Goal: Communication & Community: Answer question/provide support

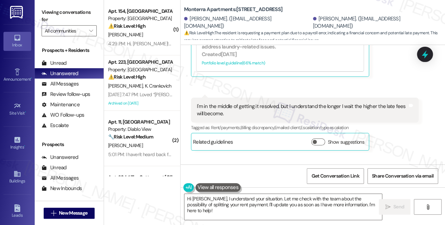
scroll to position [847, 0]
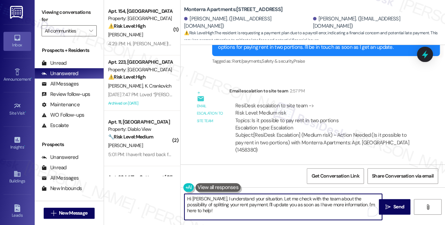
drag, startPoint x: 368, startPoint y: 204, endPoint x: 248, endPoint y: 199, distance: 119.8
click at [199, 199] on textarea "Hi Ella, I understand your situation. Let me check with the team about the poss…" at bounding box center [284, 207] width 198 height 26
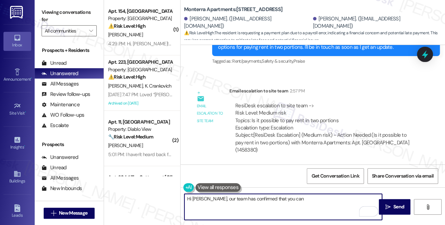
paste textarea "they can make two separate payments for rent."
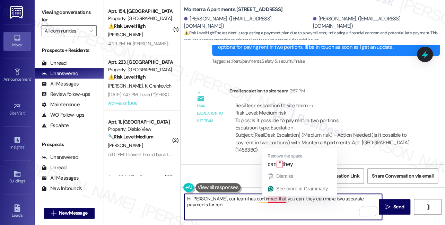
click at [280, 200] on textarea "Hi Ella, our team has confirmed that you can they can make two separate payment…" at bounding box center [284, 207] width 198 height 26
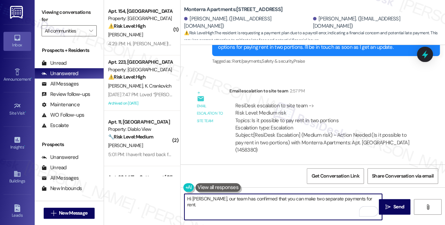
click at [365, 194] on textarea "Hi Ella, our team has confirmed that you can make two separate payments for ren…" at bounding box center [284, 207] width 198 height 26
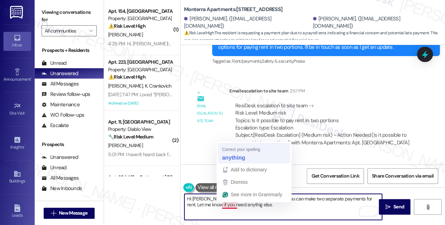
type textarea "Hi Ella, our team has confirmed that you can make two separate payments for ren…"
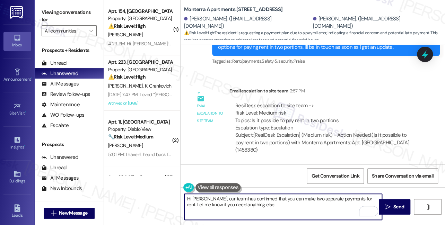
click at [276, 215] on textarea "Hi Ella, our team has confirmed that you can make two separate payments for ren…" at bounding box center [284, 207] width 198 height 26
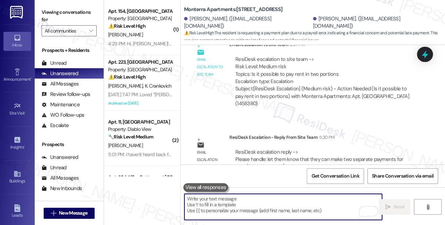
scroll to position [966, 0]
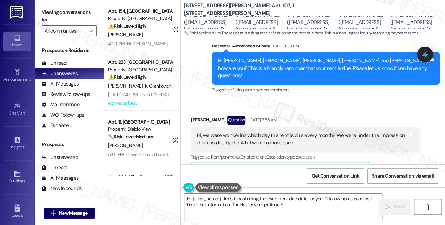
scroll to position [309, 0]
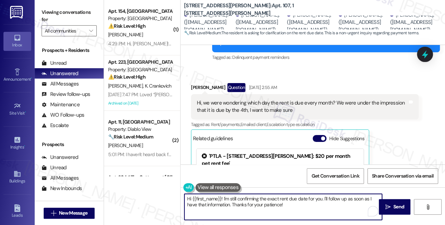
drag, startPoint x: 292, startPoint y: 208, endPoint x: 223, endPoint y: 194, distance: 70.3
click at [223, 194] on textarea "Hi {{first_name}}! I'm still confirming the exact rent due date for you. I'll f…" at bounding box center [284, 207] width 198 height 26
paste textarea "You do have until 11:59pm on the 4th of the month to have the full balance paid…"
click at [273, 205] on textarea "Hi {{first_name}}! According to the team, you do have until 11:59 pm on the 4th…" at bounding box center [284, 207] width 198 height 26
click at [197, 83] on div "Lona Fried Question Sep 04, 2025 at 2:55 AM" at bounding box center [305, 88] width 228 height 11
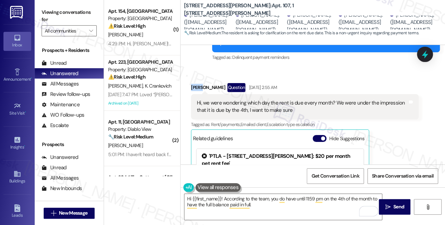
click at [197, 83] on div "Lona Fried Question Sep 04, 2025 at 2:55 AM" at bounding box center [305, 88] width 228 height 11
copy div "Lona"
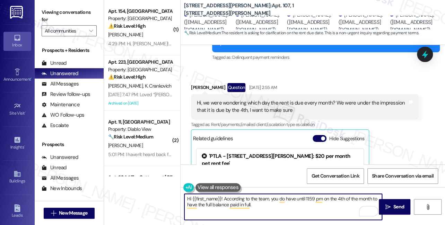
drag, startPoint x: 192, startPoint y: 197, endPoint x: 221, endPoint y: 196, distance: 28.8
click at [221, 196] on textarea "Hi {{first_name}}! According to the team, you do have until 11:59 pm on the 4th…" at bounding box center [284, 207] width 198 height 26
paste textarea "Lona"
click at [257, 203] on textarea "Hi Lona! According to the team, you do have until 11:59 pm on the 4th of the mo…" at bounding box center [284, 207] width 198 height 26
type textarea "Hi Lona! According to the team, you do have until 11:59 pm on the 4th of the mo…"
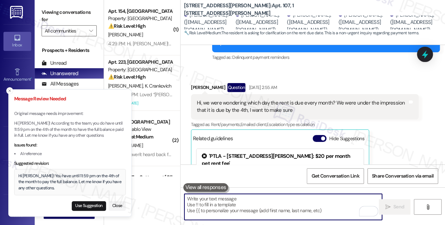
click at [36, 178] on div "Hi Lona! You have until 11:59 pm on the 4th of the month to pay the full balanc…" at bounding box center [70, 182] width 104 height 18
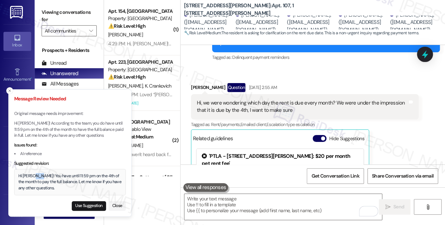
click at [36, 178] on div "Hi Lona! You have until 11:59 pm on the 4th of the month to pay the full balanc…" at bounding box center [70, 182] width 104 height 18
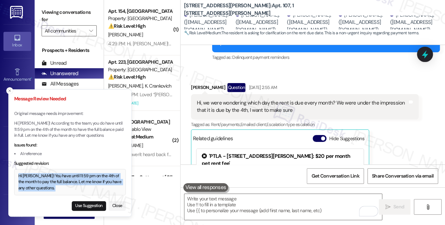
click at [36, 178] on div "Hi Lona! You have until 11:59 pm on the 4th of the month to pay the full balanc…" at bounding box center [70, 182] width 104 height 18
copy div "Hi Lona! You have until 11:59 pm on the 4th of the month to pay the full balanc…"
click at [91, 206] on button "Use Suggestion" at bounding box center [89, 207] width 34 height 10
type textarea "Hi Lona! You have until 11:59 pm on the 4th of the month to pay the full balanc…"
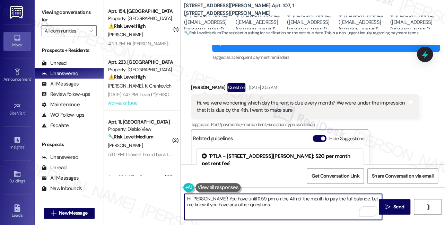
click at [289, 214] on textarea "Hi Lona! You have until 11:59 pm on the 4th of the month to pay the full balanc…" at bounding box center [284, 207] width 198 height 26
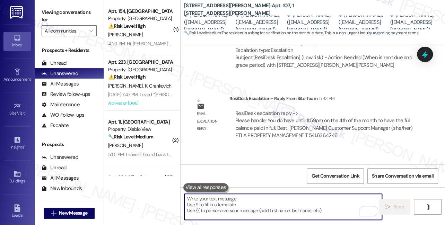
scroll to position [787, 0]
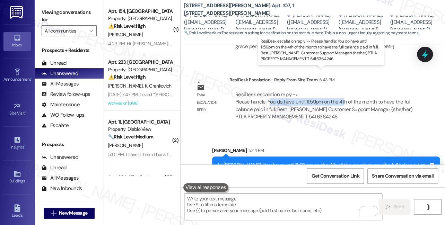
drag, startPoint x: 269, startPoint y: 81, endPoint x: 341, endPoint y: 83, distance: 72.5
click at [341, 91] on div "ResiDesk escalation reply -> Please handle; You do have until 11:59pm on the 4t…" at bounding box center [323, 105] width 177 height 29
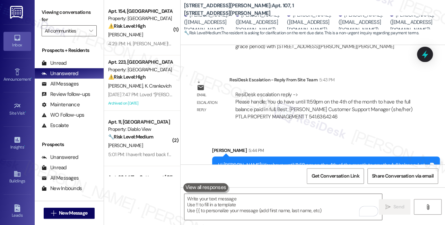
click at [247, 162] on div "Hi Lona! You have until 11:59 pm on the 4th of the month to pay the full balanc…" at bounding box center [323, 169] width 211 height 15
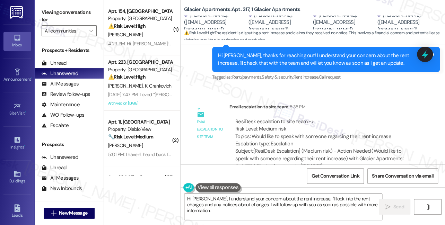
scroll to position [1418, 0]
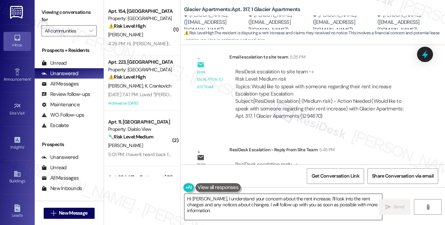
click at [317, 210] on textarea "Hi [PERSON_NAME], I understand your concern about the rent increase. I'll look …" at bounding box center [284, 207] width 198 height 26
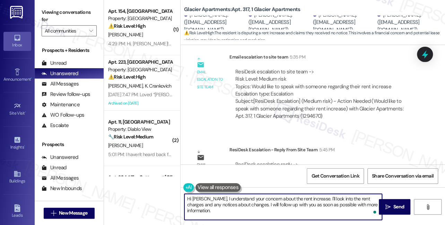
drag, startPoint x: 374, startPoint y: 205, endPoint x: 211, endPoint y: 195, distance: 164.0
click at [211, 195] on textarea "Hi [PERSON_NAME], I understand your concern about the rent increase. I'll look …" at bounding box center [284, 207] width 198 height 26
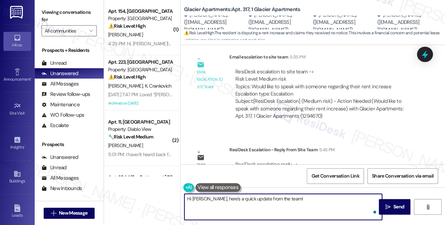
paste textarea "They didnt accept the renewal offer until March so they had to renew at the mar…"
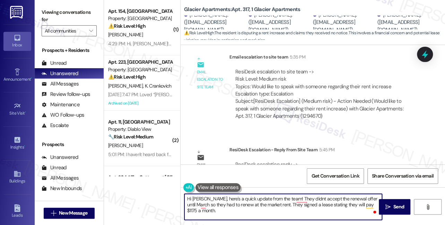
click at [289, 200] on textarea "Hi [PERSON_NAME], here's a quick update from the team! They didnt accept the re…" at bounding box center [284, 207] width 198 height 26
click at [207, 203] on textarea "Hi [PERSON_NAME], here's a quick update from the team! Since you didnt accept t…" at bounding box center [284, 207] width 198 height 26
click at [291, 206] on textarea "Hi [PERSON_NAME], here's a quick update from the team! Since you didnt accept t…" at bounding box center [284, 207] width 198 height 26
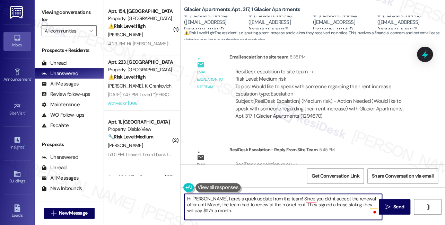
click at [291, 206] on textarea "Hi [PERSON_NAME], here's a quick update from the team! Since you didnt accept t…" at bounding box center [284, 207] width 198 height 26
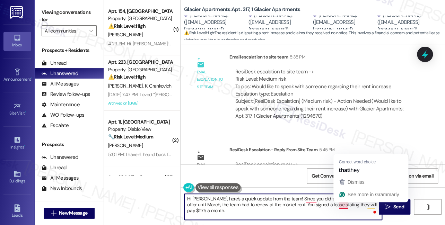
click at [344, 207] on textarea "Hi [PERSON_NAME], here's a quick update from the team! Since you didnt accept t…" at bounding box center [284, 207] width 198 height 26
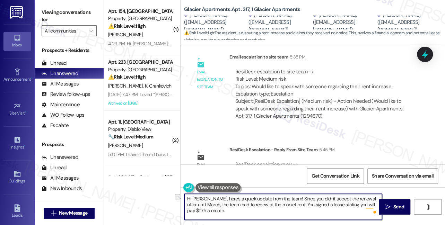
drag, startPoint x: 200, startPoint y: 205, endPoint x: 220, endPoint y: 205, distance: 19.8
click at [220, 205] on textarea "Hi [PERSON_NAME], here's a quick update from the team! Since you didn't accept …" at bounding box center [284, 207] width 198 height 26
click at [203, 201] on textarea "Hi [PERSON_NAME], here's a quick update from the team! Since you didn't accept …" at bounding box center [284, 207] width 198 height 26
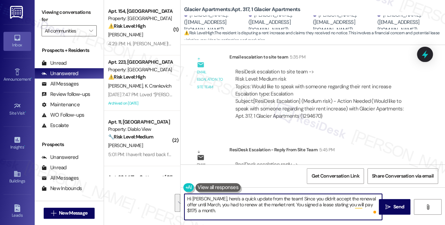
click at [260, 208] on textarea "Hi [PERSON_NAME], here's a quick update from the team! Since you didn't accept …" at bounding box center [284, 207] width 198 height 26
click at [268, 203] on textarea "Hi [PERSON_NAME], here's a quick update from the team! Since you didn't accept …" at bounding box center [284, 207] width 198 height 26
click at [224, 215] on textarea "Hi [PERSON_NAME], here's a quick update from the team! Since you didn't accept …" at bounding box center [284, 207] width 198 height 26
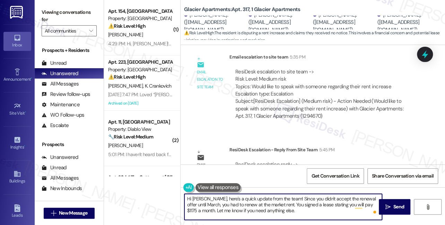
type textarea "Hi [PERSON_NAME], here's a quick update from the team! Since you didn't accept …"
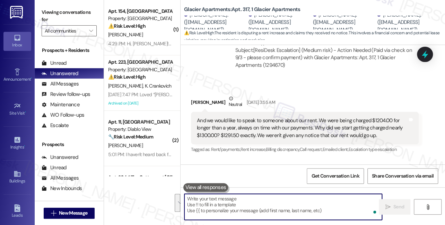
scroll to position [1051, 0]
